Goal: Transaction & Acquisition: Purchase product/service

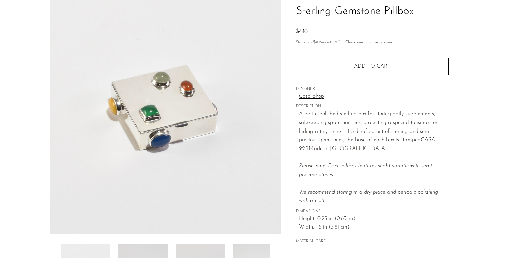
scroll to position [184, 0]
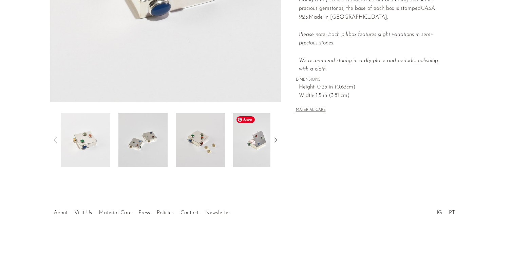
click at [247, 147] on img at bounding box center [257, 140] width 49 height 54
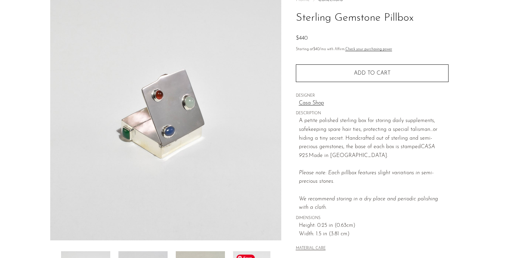
scroll to position [0, 0]
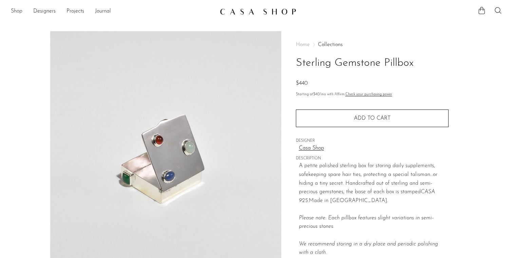
click at [13, 12] on link "Shop" at bounding box center [17, 11] width 12 height 9
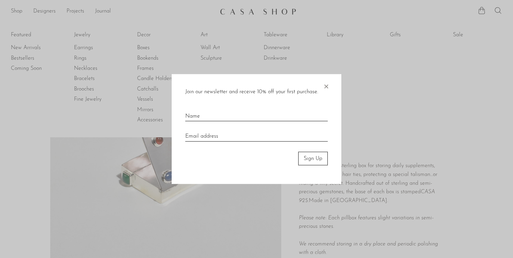
click at [328, 87] on span "×" at bounding box center [326, 85] width 7 height 22
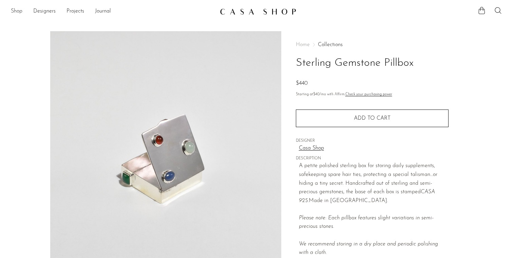
click at [14, 9] on link "Shop" at bounding box center [17, 11] width 12 height 9
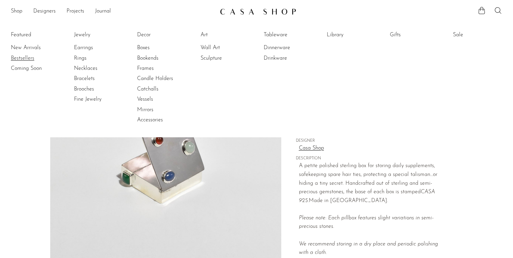
click at [26, 58] on link "Bestsellers" at bounding box center [36, 58] width 51 height 7
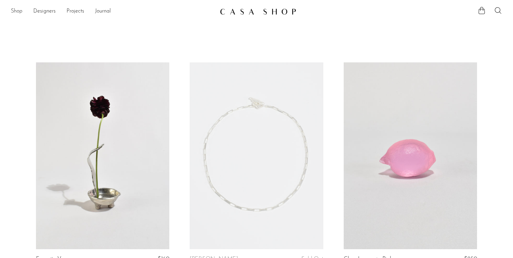
click at [16, 11] on link "Shop" at bounding box center [17, 11] width 12 height 9
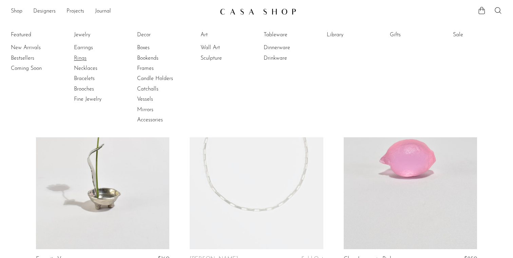
click at [82, 56] on link "Rings" at bounding box center [99, 58] width 51 height 7
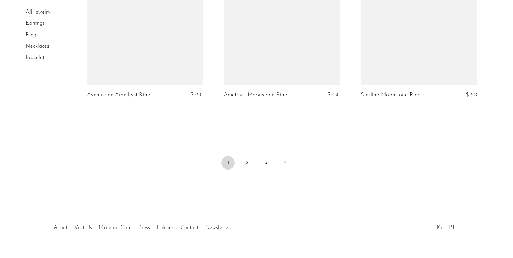
scroll to position [2294, 0]
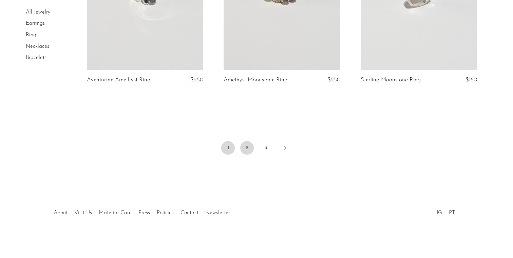
click at [249, 153] on link "2" at bounding box center [247, 148] width 14 height 14
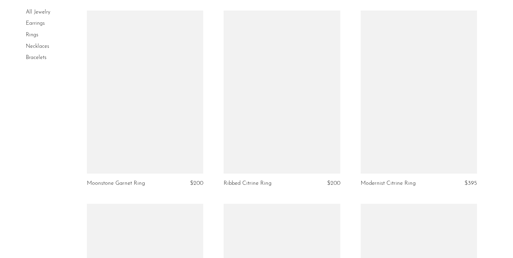
scroll to position [834, 0]
